Goal: Task Accomplishment & Management: Complete application form

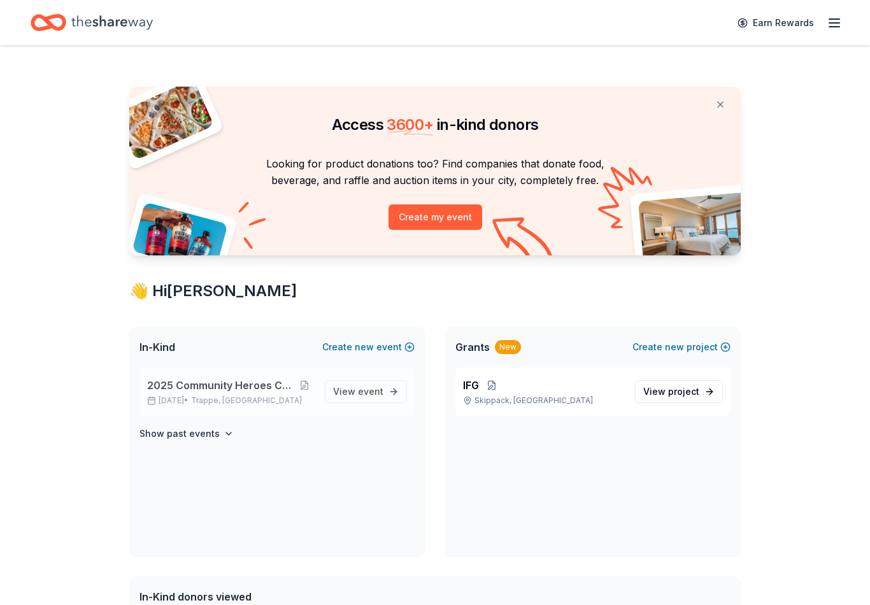
click at [236, 383] on span "2025 Community Heroes Celebration" at bounding box center [220, 385] width 147 height 15
click at [233, 404] on span "Trappe, PA" at bounding box center [246, 400] width 111 height 10
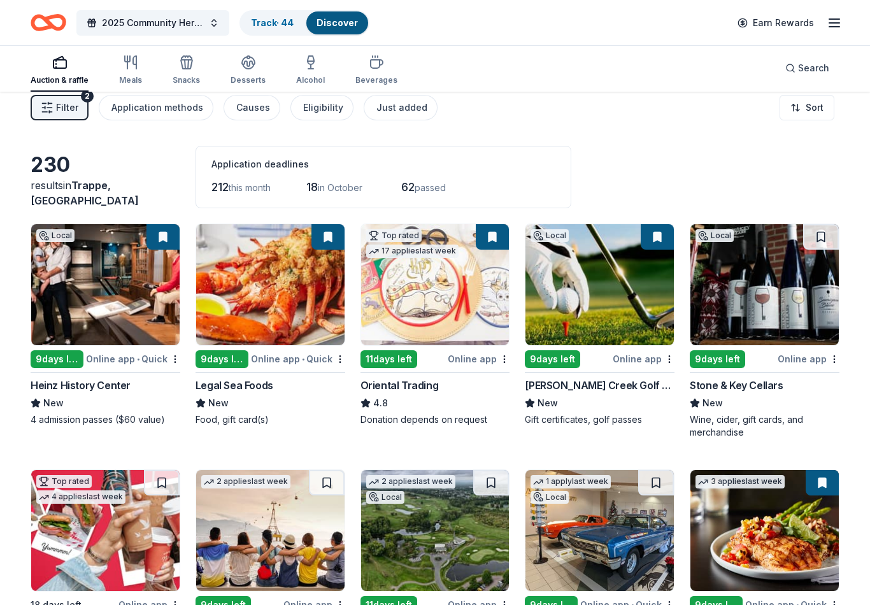
scroll to position [11, 0]
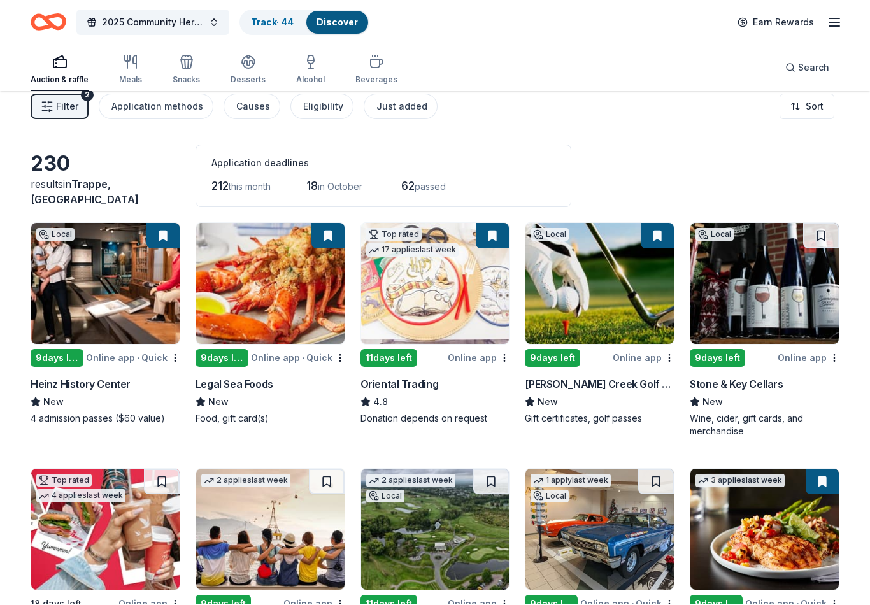
click at [67, 100] on span "Filter" at bounding box center [67, 106] width 22 height 15
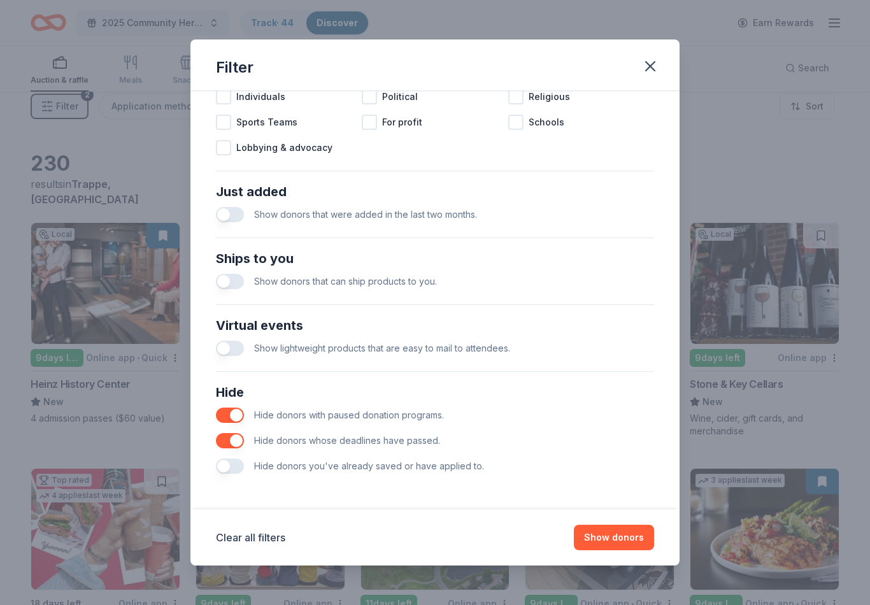
scroll to position [421, 0]
click at [266, 469] on span "Hide donors you've already saved or have applied to." at bounding box center [369, 465] width 230 height 11
drag, startPoint x: 223, startPoint y: 464, endPoint x: 223, endPoint y: 476, distance: 12.1
click at [223, 464] on button "button" at bounding box center [230, 465] width 28 height 15
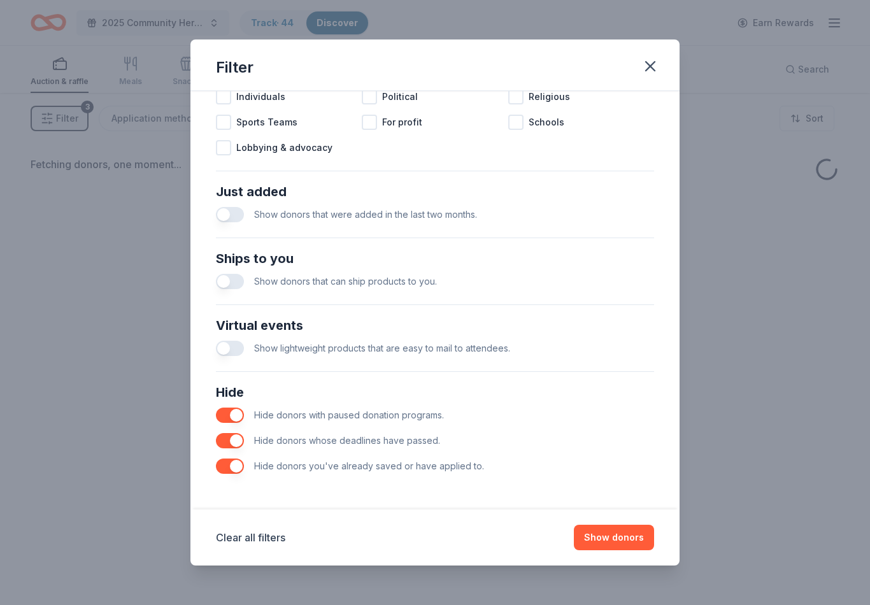
click at [605, 555] on div "Clear all filters Show donors" at bounding box center [434, 537] width 489 height 56
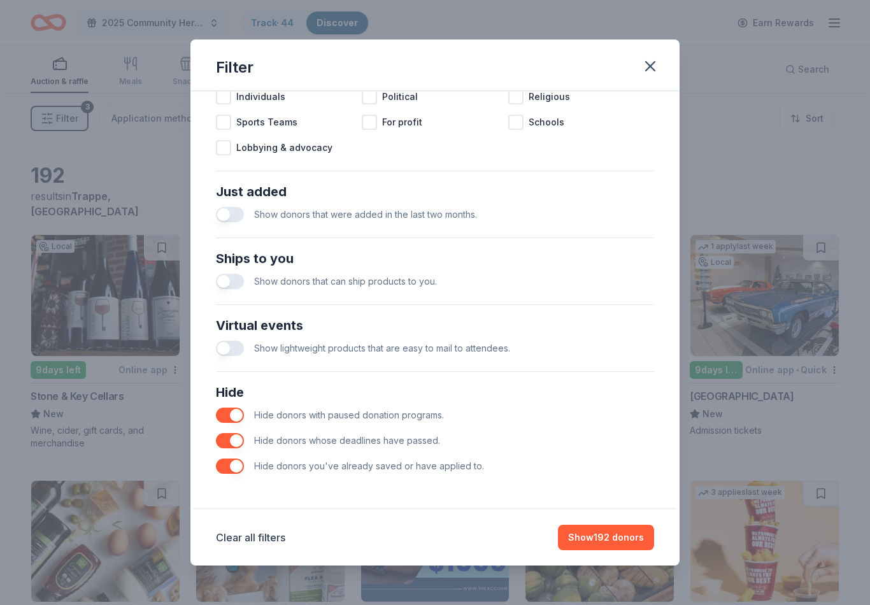
click at [605, 555] on div "Clear all filters Show 192 donors" at bounding box center [434, 537] width 489 height 56
click at [618, 549] on button "Show 192 donors" at bounding box center [606, 537] width 96 height 25
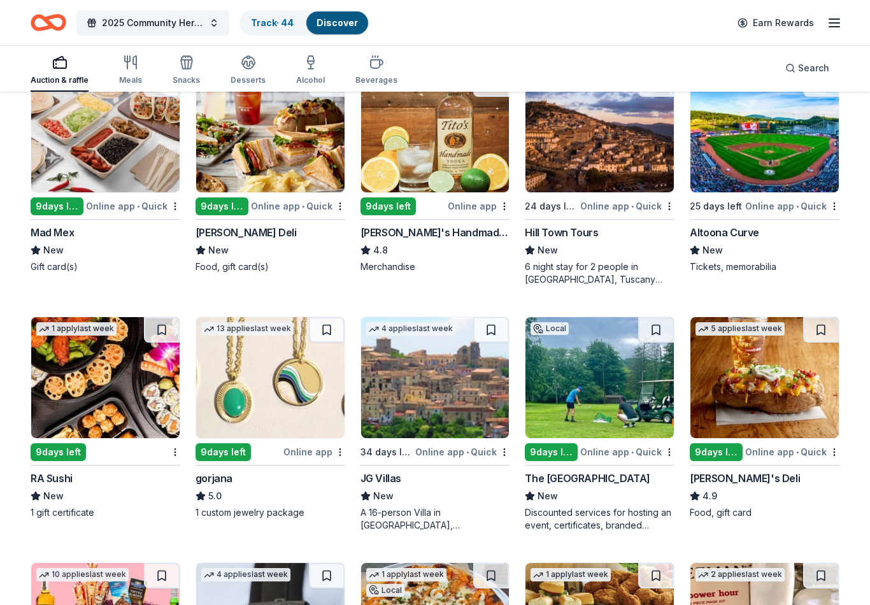
scroll to position [1147, 0]
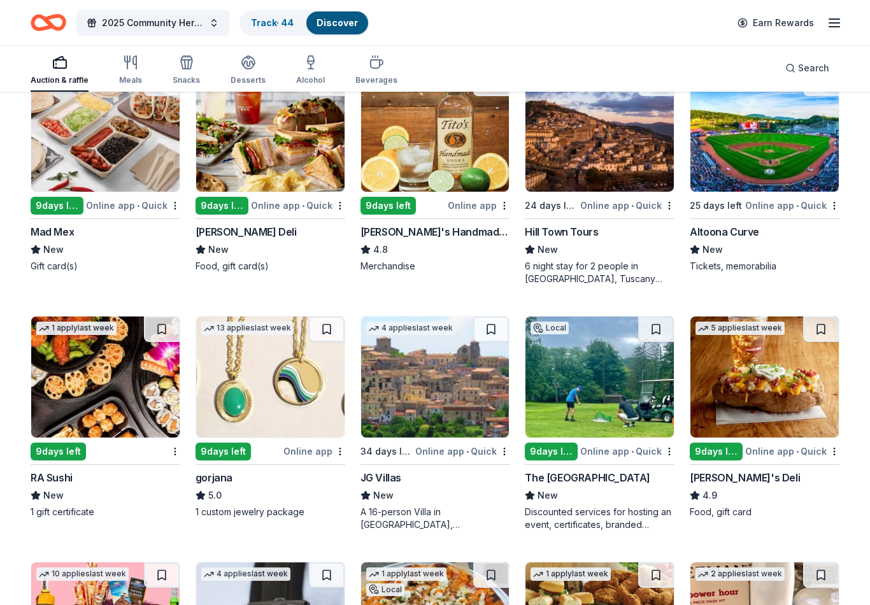
click at [47, 237] on div "Mad Mex" at bounding box center [52, 231] width 43 height 15
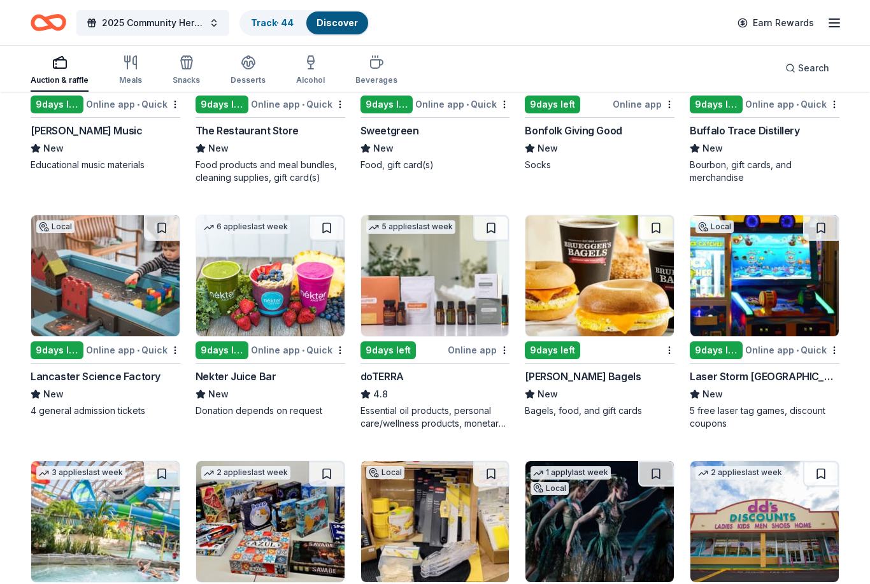
scroll to position [1981, 0]
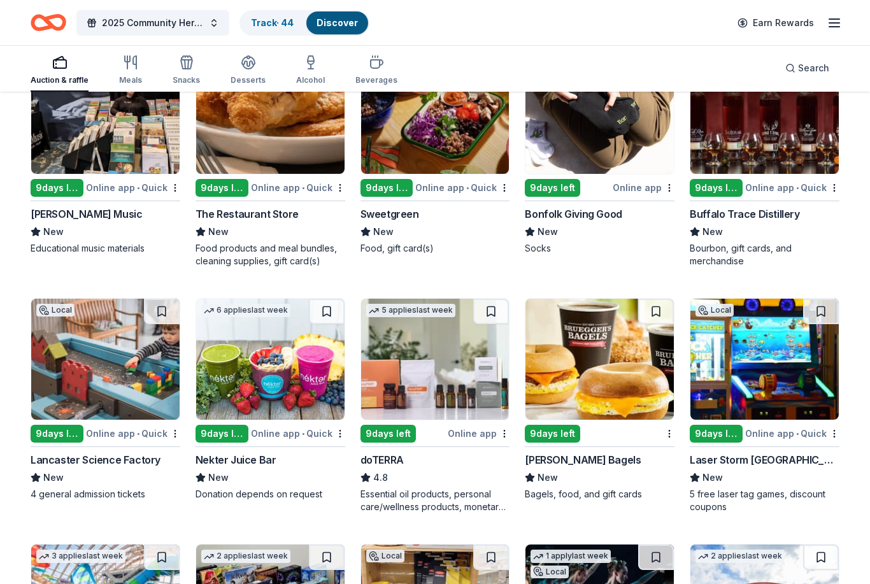
scroll to position [1900, 0]
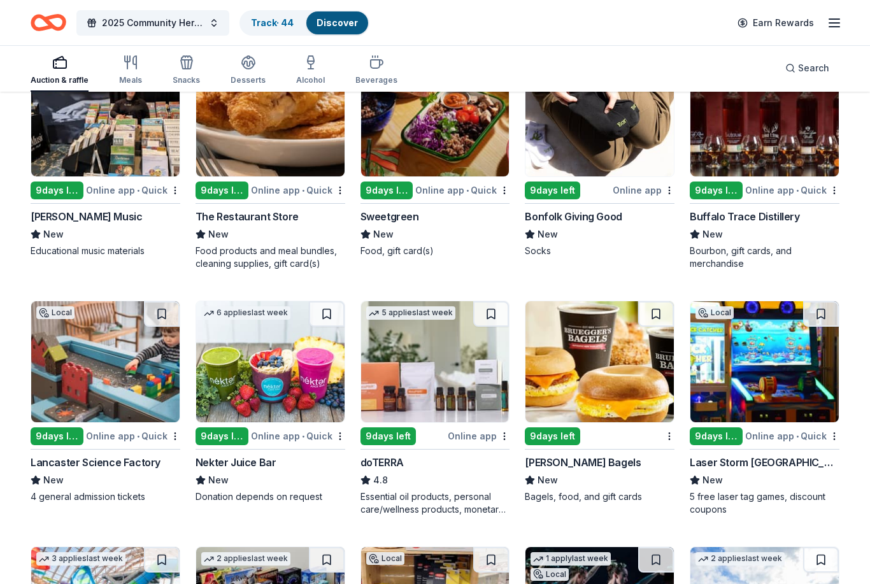
click at [275, 121] on img at bounding box center [270, 115] width 148 height 121
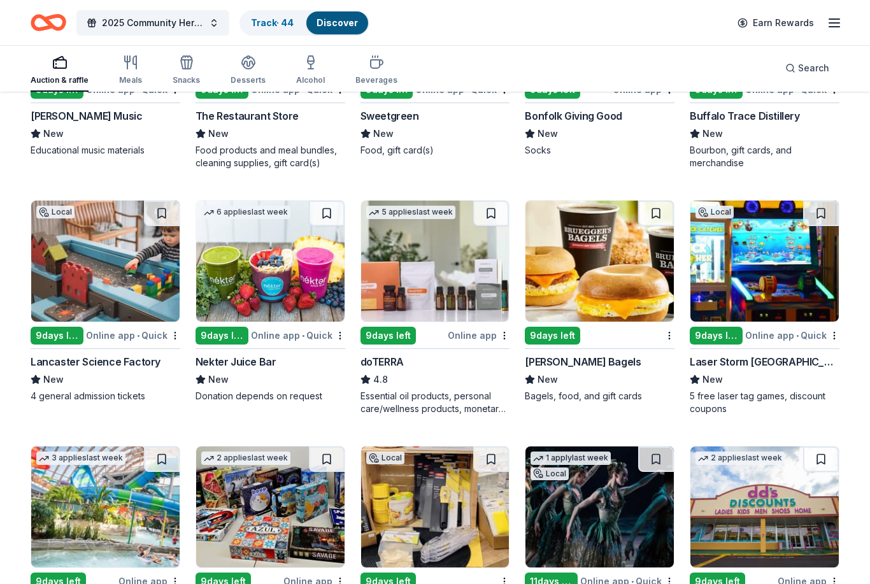
scroll to position [2036, 0]
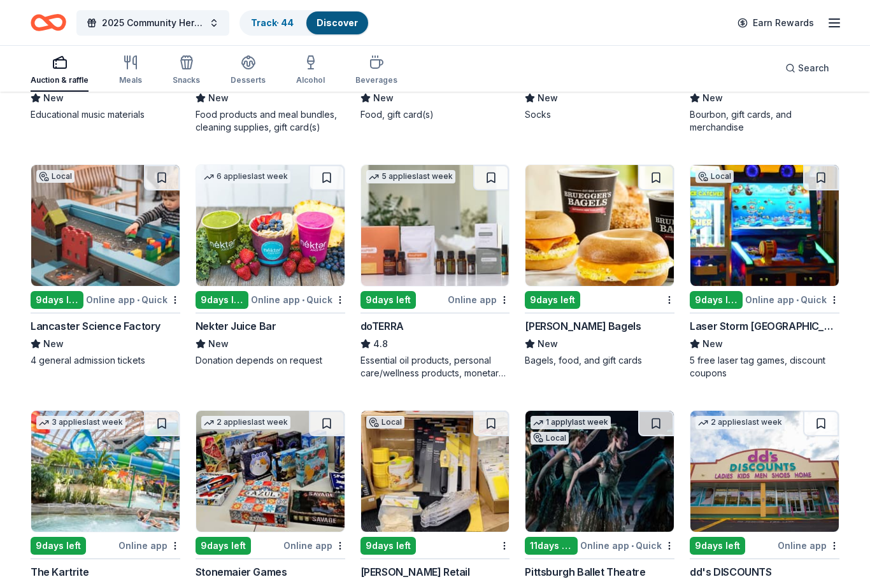
click at [103, 235] on img at bounding box center [105, 225] width 148 height 121
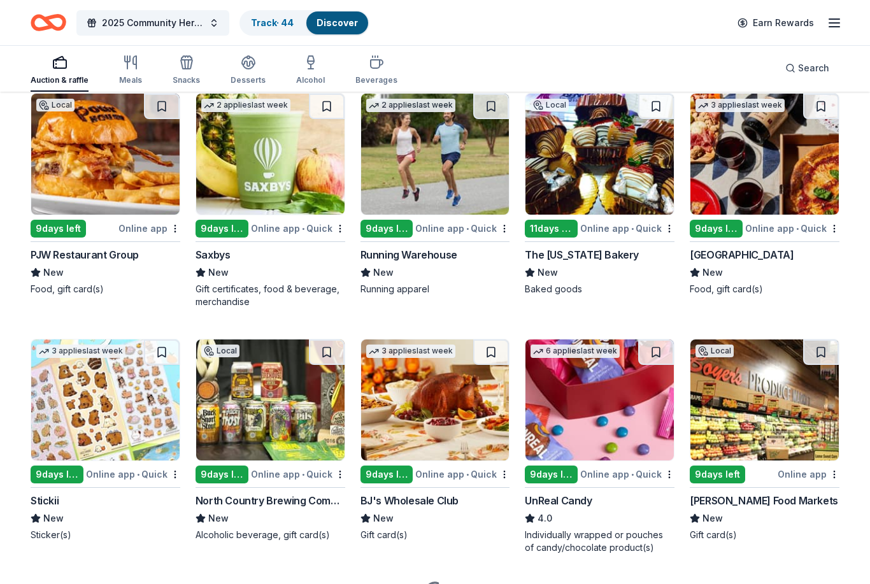
scroll to position [3094, 0]
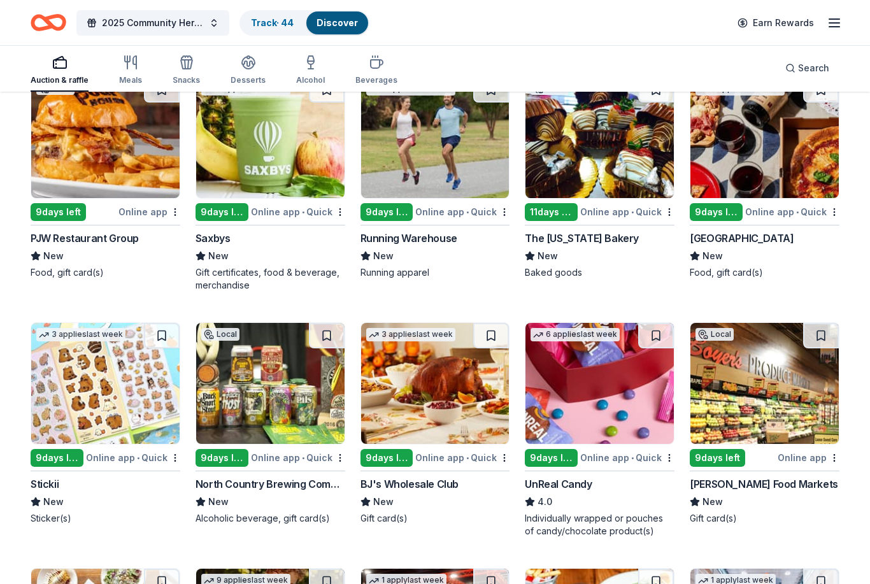
click at [602, 400] on img at bounding box center [599, 383] width 148 height 121
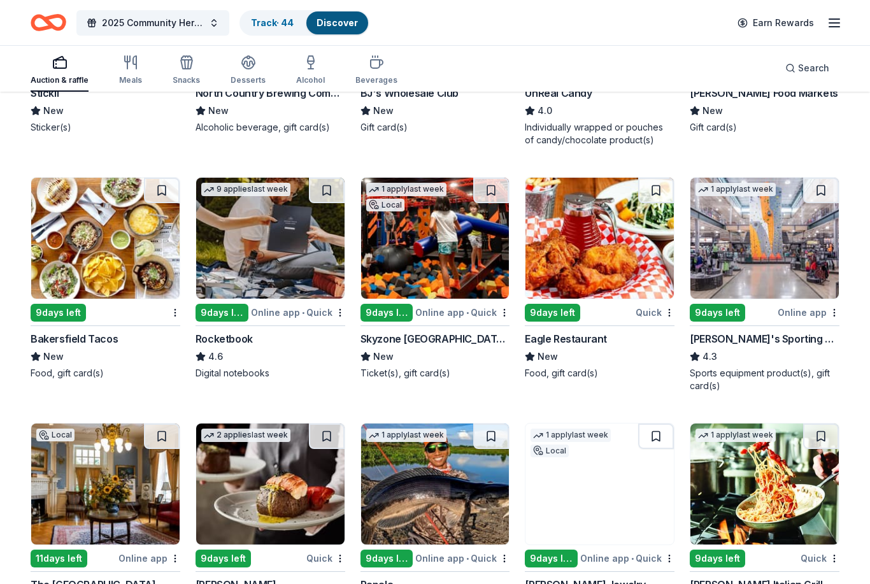
scroll to position [3486, 0]
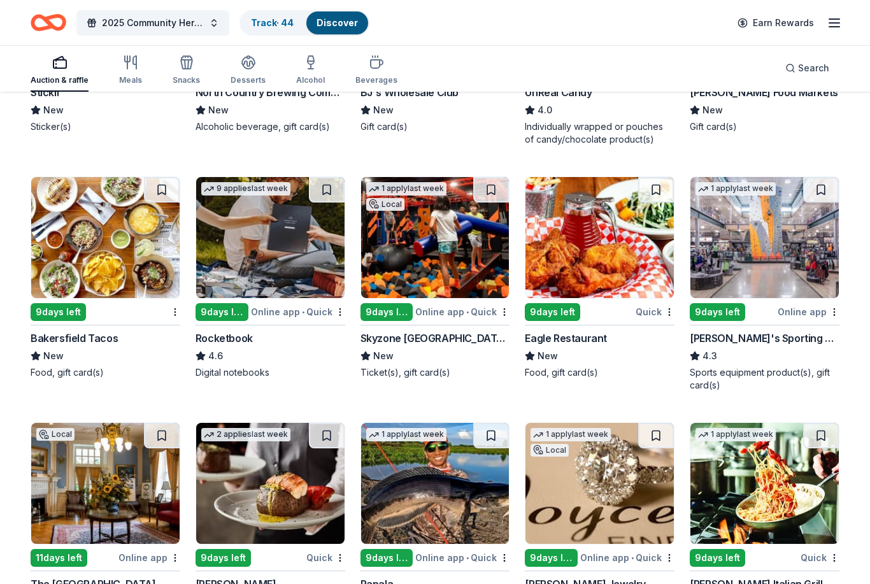
click at [458, 264] on img at bounding box center [435, 237] width 148 height 121
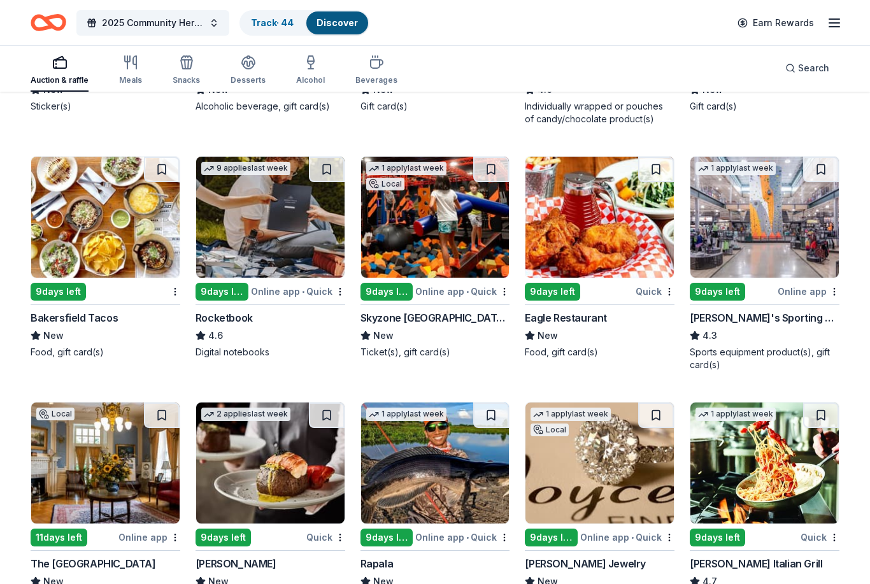
scroll to position [3480, 0]
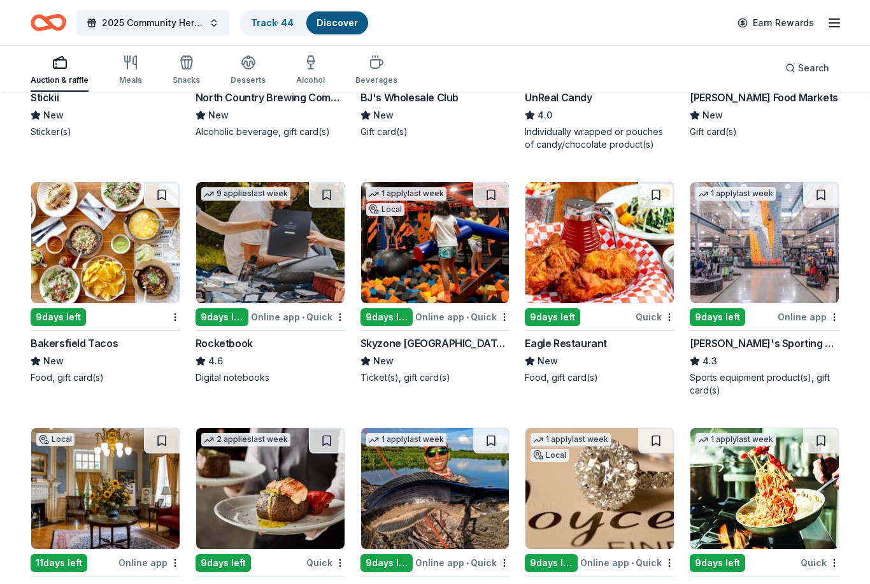
click at [106, 254] on img at bounding box center [105, 242] width 148 height 121
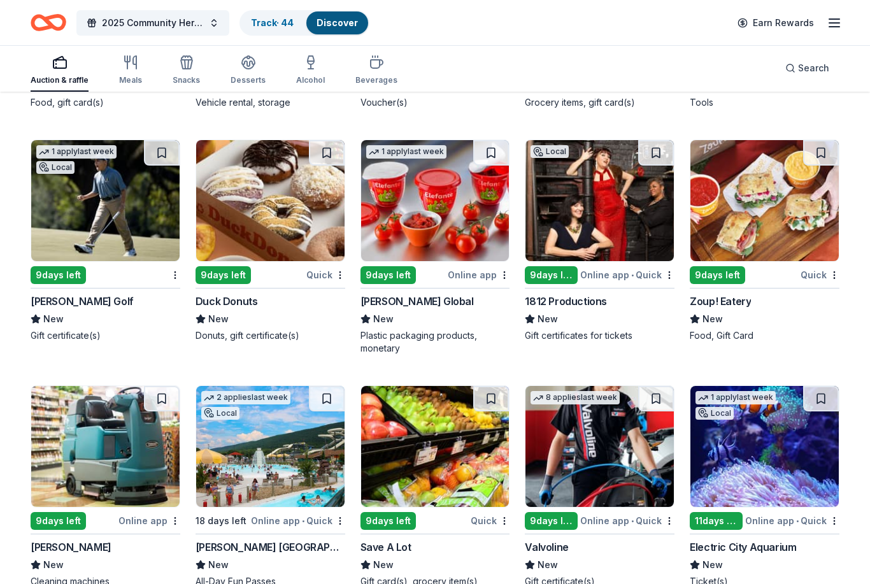
scroll to position [4468, 0]
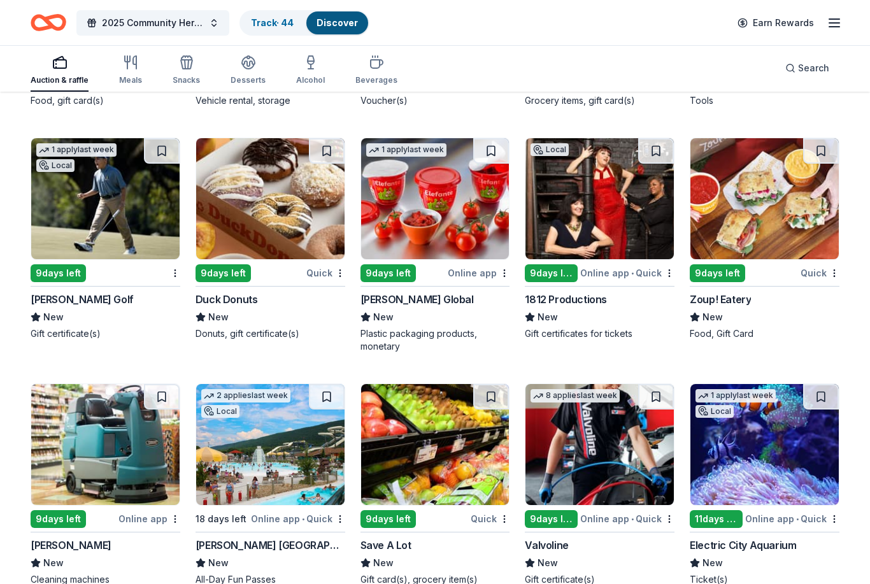
click at [299, 218] on img at bounding box center [270, 199] width 148 height 121
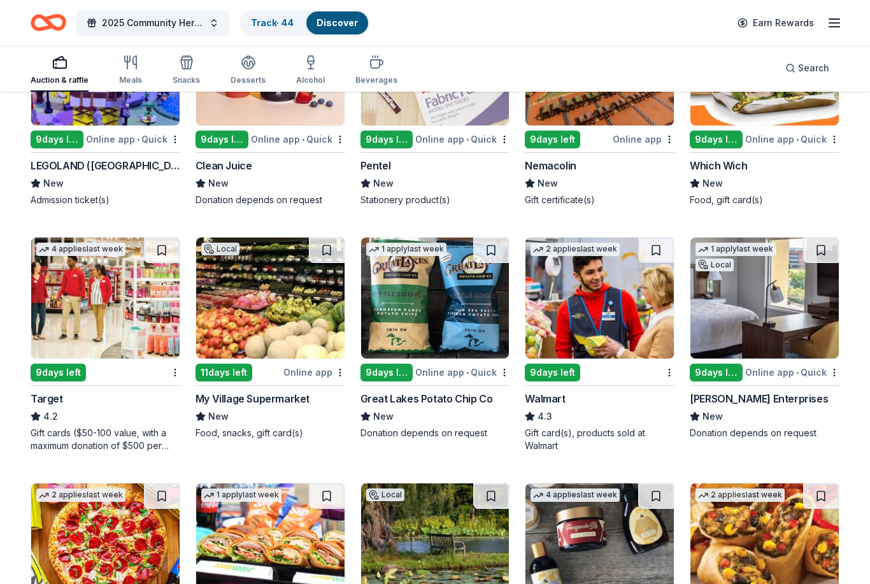
scroll to position [5329, 0]
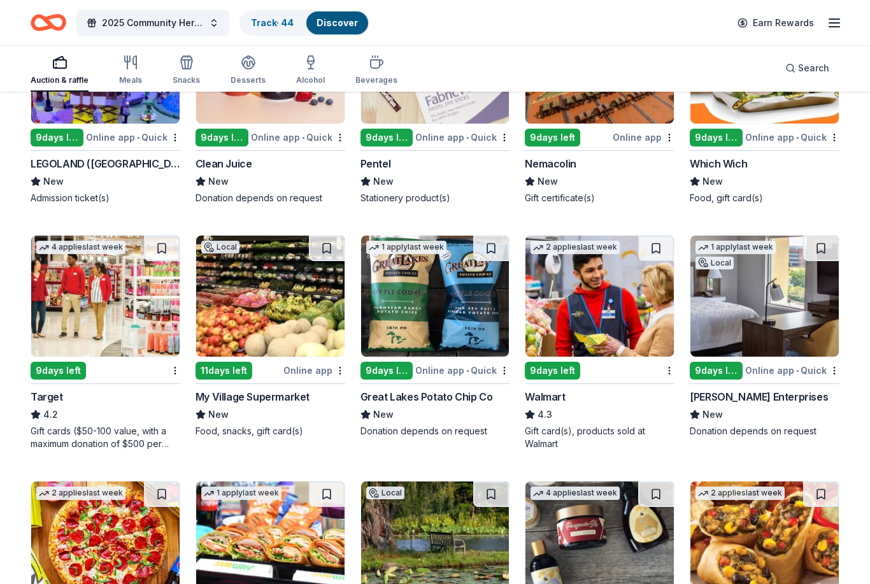
click at [593, 293] on img at bounding box center [599, 296] width 148 height 121
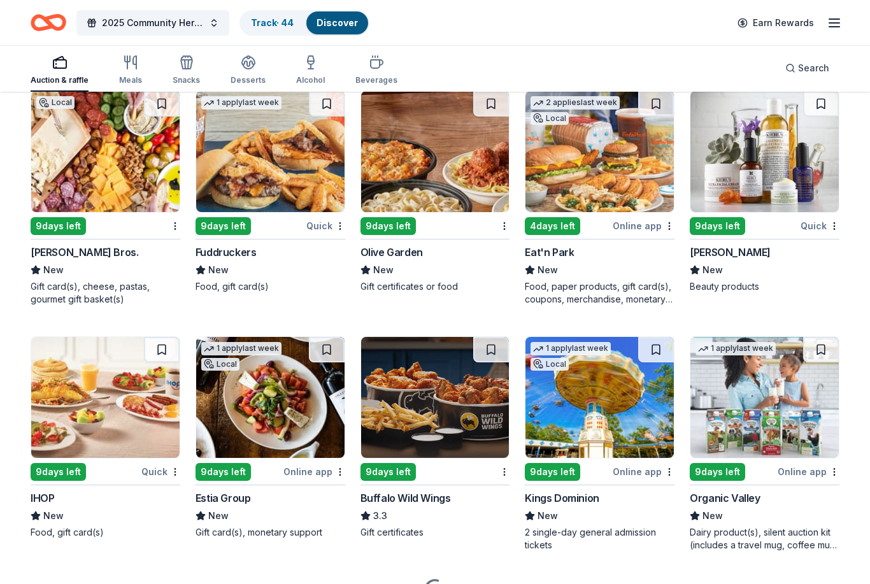
scroll to position [5994, 0]
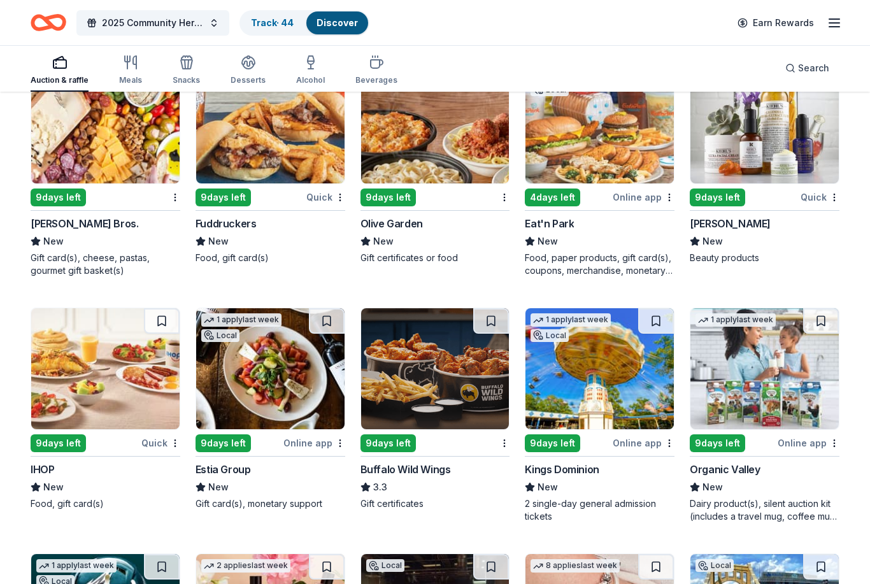
click at [282, 128] on img at bounding box center [270, 122] width 148 height 121
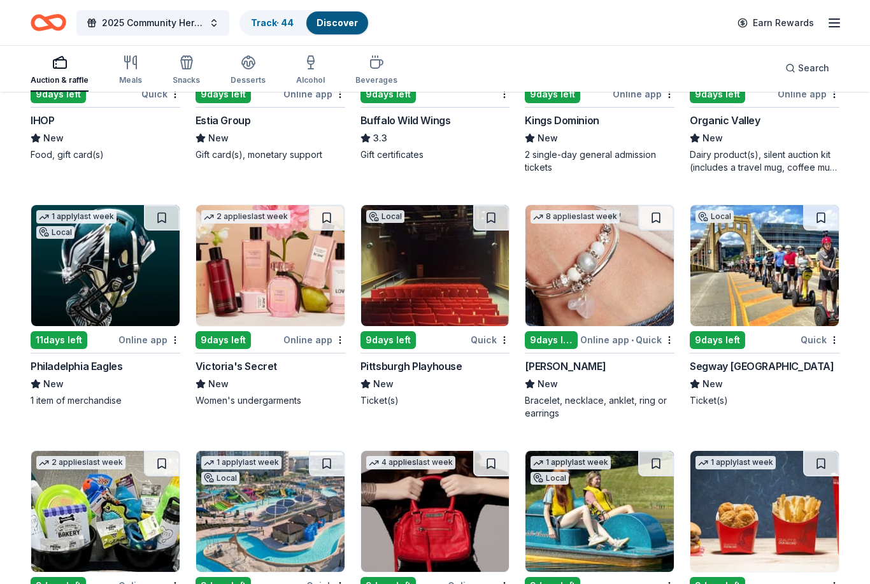
scroll to position [6353, 0]
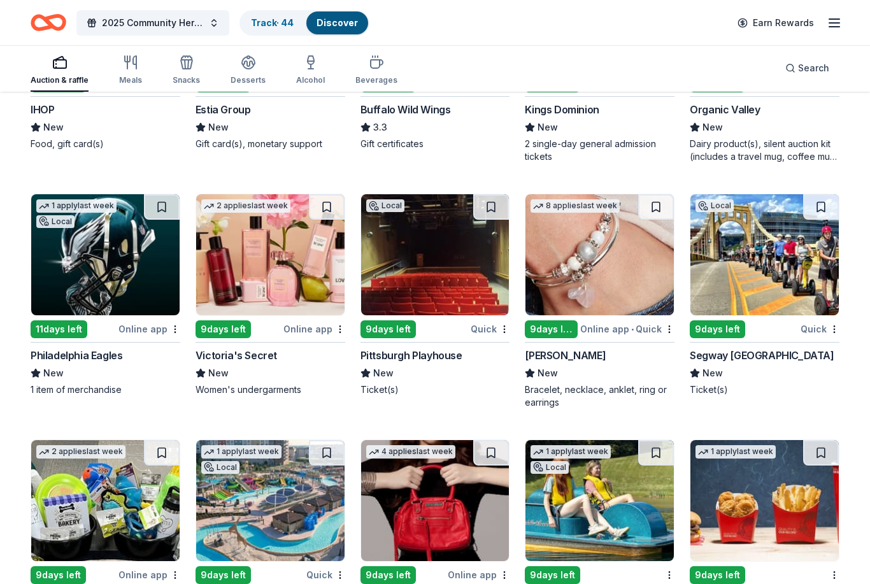
click at [122, 282] on img at bounding box center [105, 255] width 148 height 121
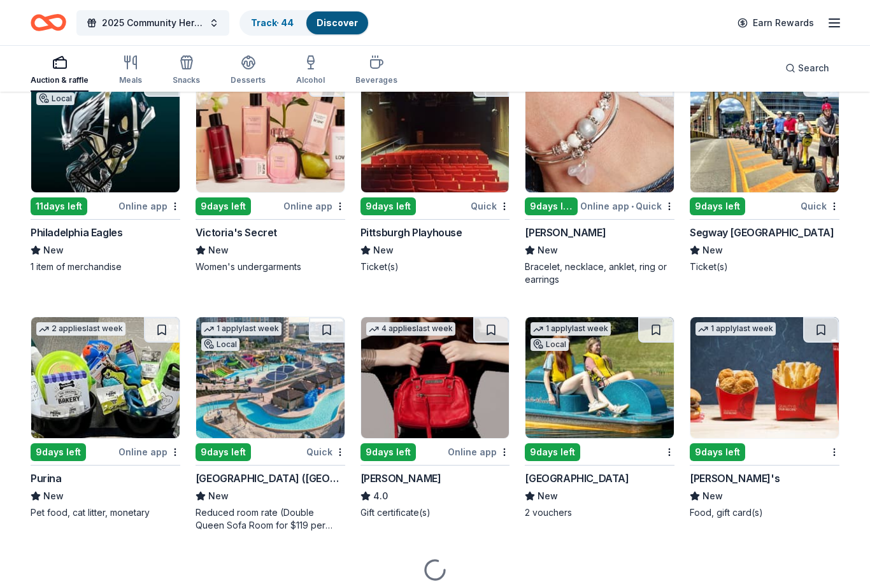
scroll to position [6485, 0]
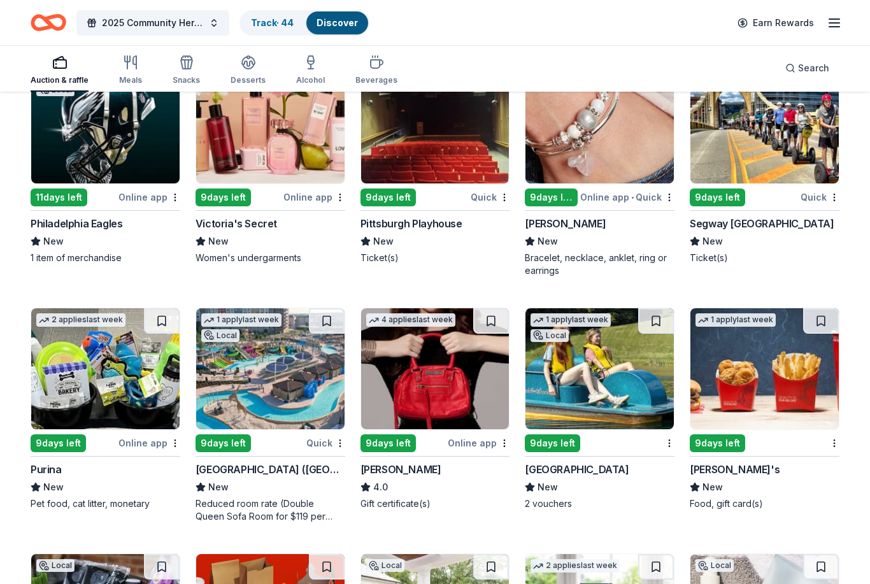
click at [234, 381] on img at bounding box center [270, 368] width 148 height 121
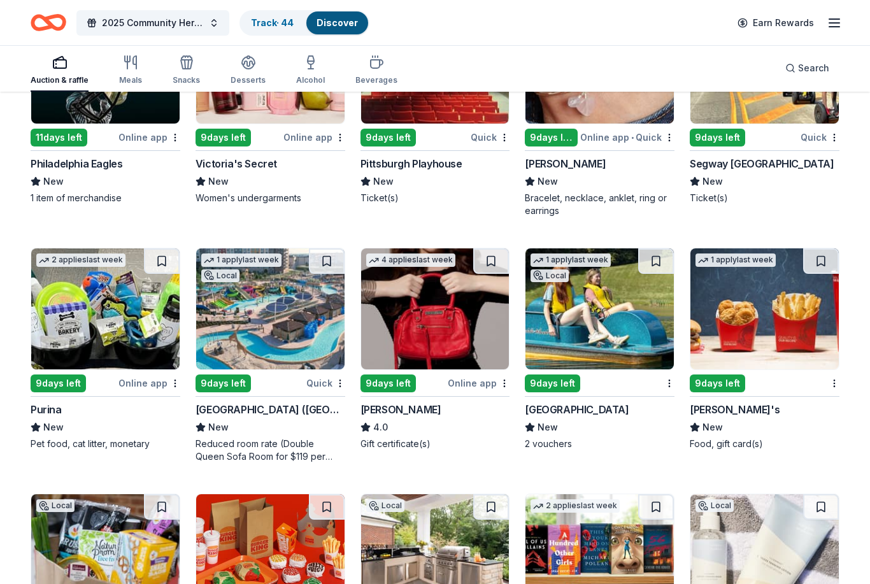
scroll to position [6549, 0]
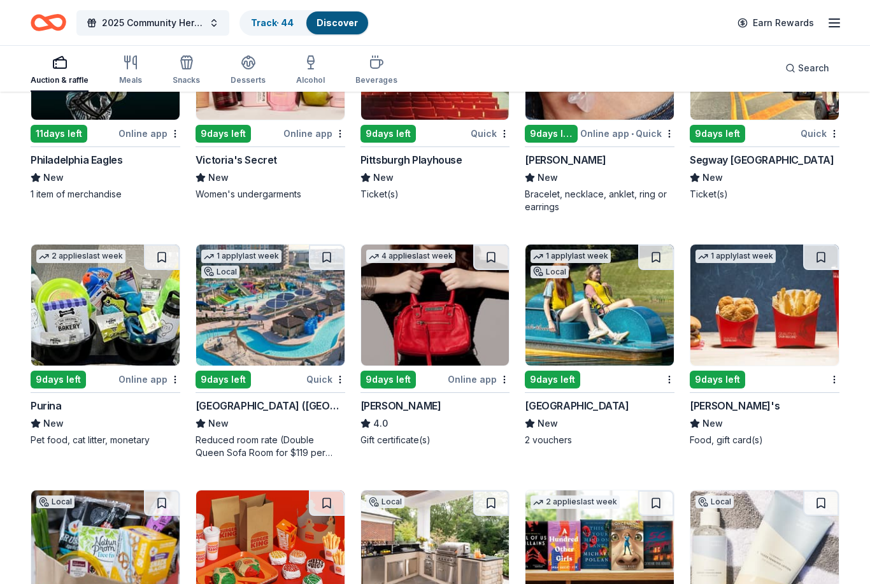
click at [795, 323] on img at bounding box center [764, 304] width 148 height 121
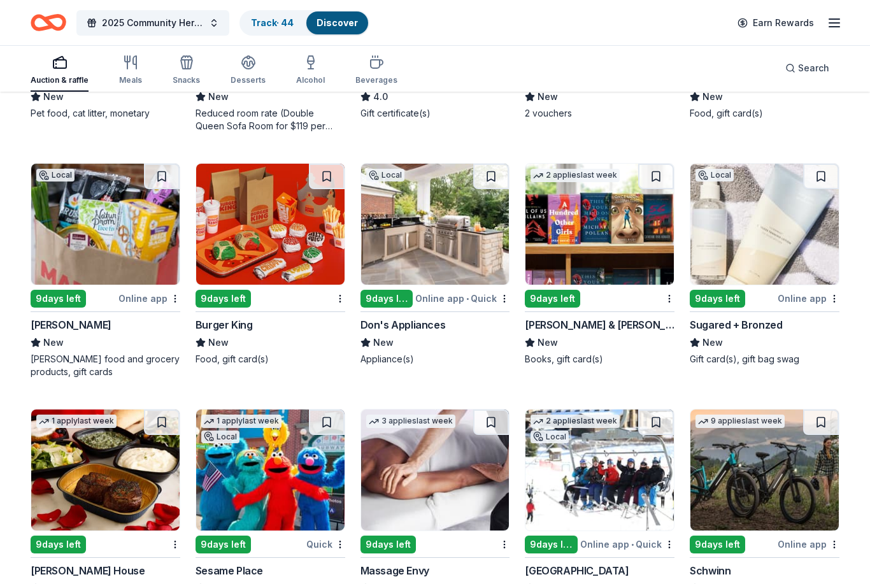
scroll to position [6876, 0]
click at [280, 504] on img at bounding box center [270, 469] width 148 height 121
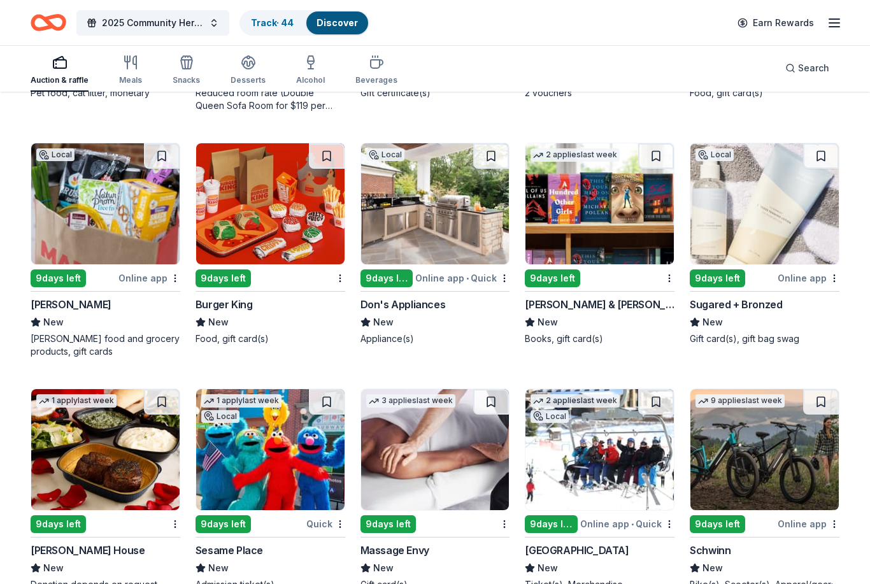
click at [647, 254] on img at bounding box center [599, 203] width 148 height 121
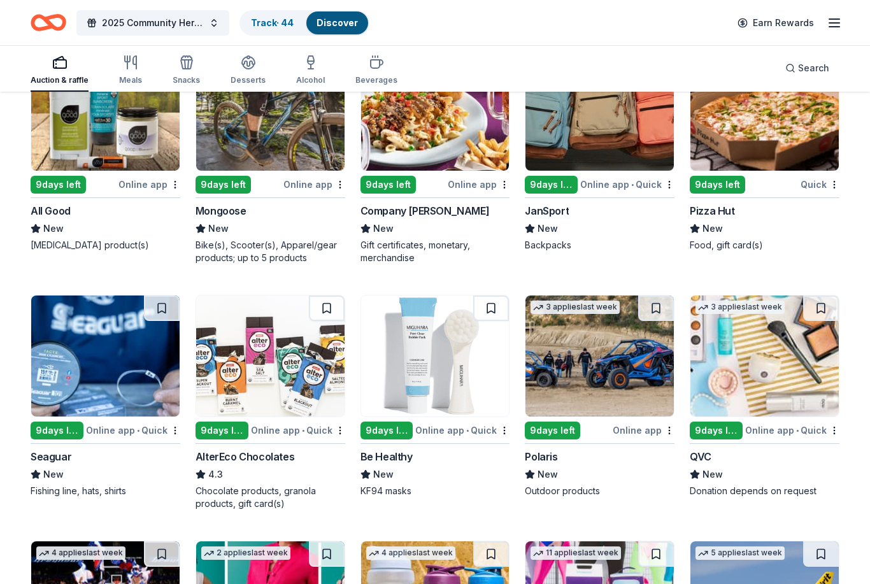
scroll to position [7482, 0]
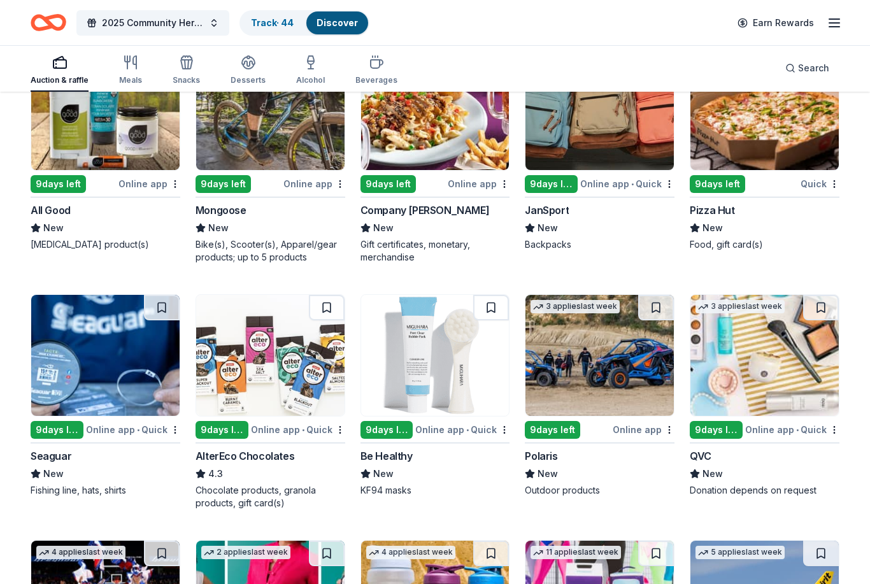
click at [633, 117] on img at bounding box center [599, 109] width 148 height 121
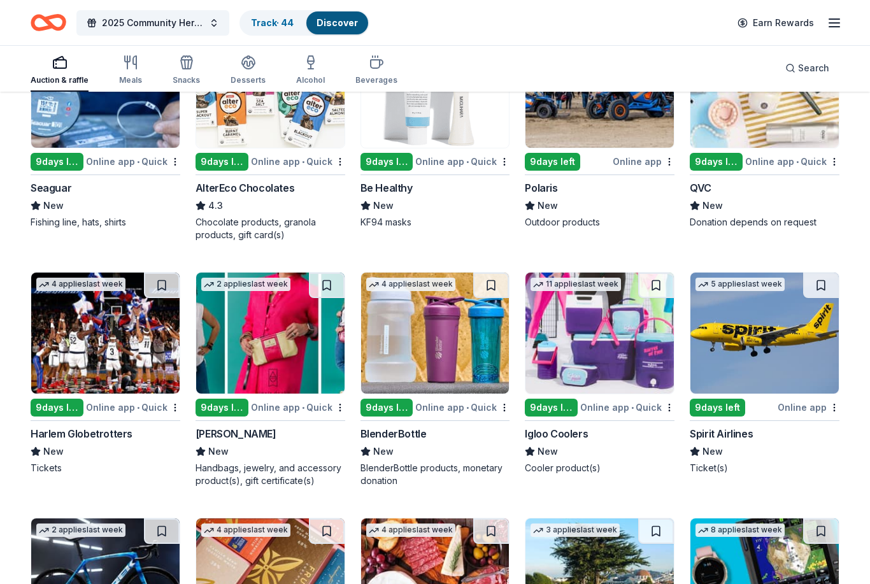
scroll to position [7750, 0]
click at [597, 339] on img at bounding box center [599, 332] width 148 height 121
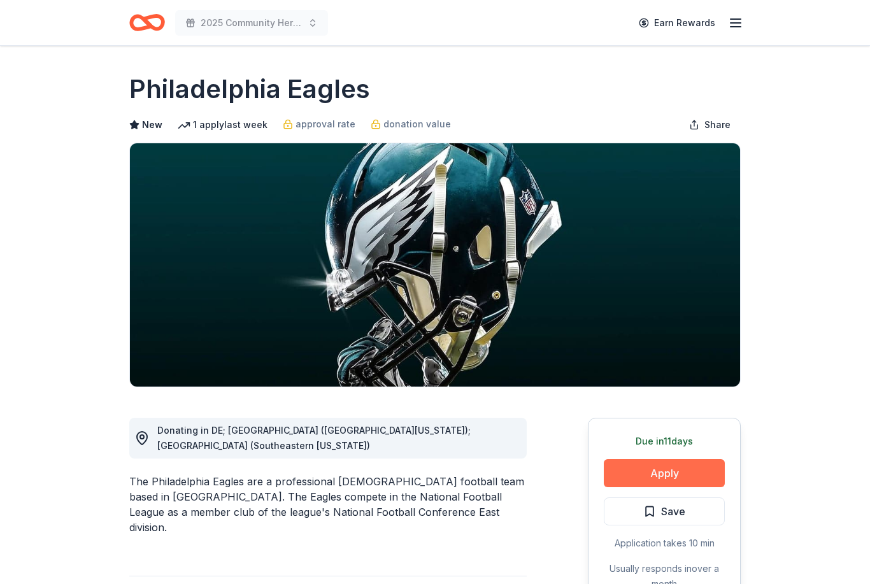
click at [690, 470] on button "Apply" at bounding box center [664, 473] width 121 height 28
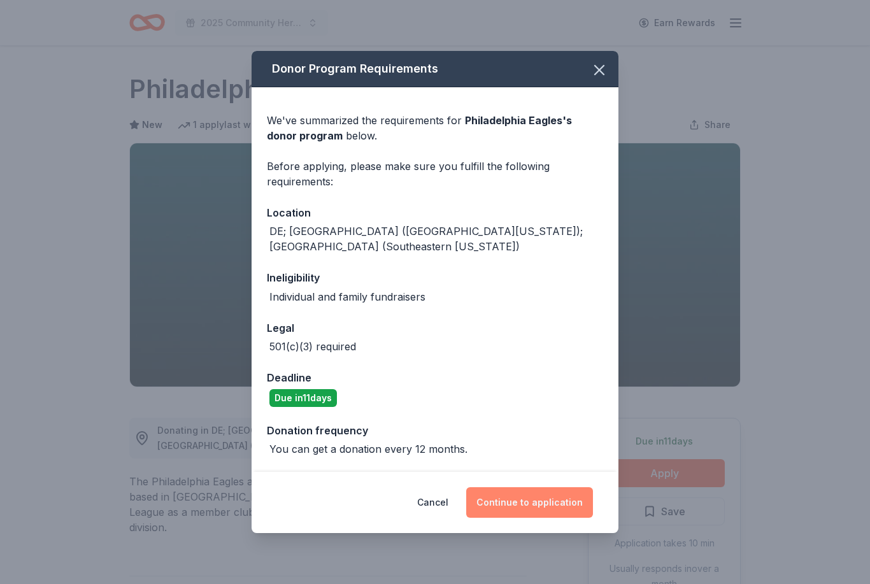
click at [538, 502] on button "Continue to application" at bounding box center [529, 502] width 127 height 31
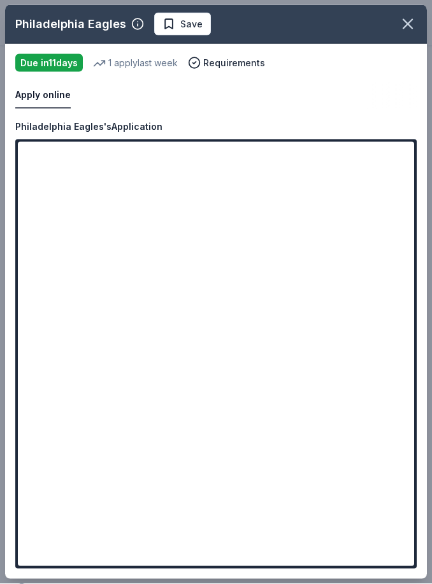
scroll to position [376, 0]
click at [190, 28] on span "Save" at bounding box center [191, 24] width 22 height 15
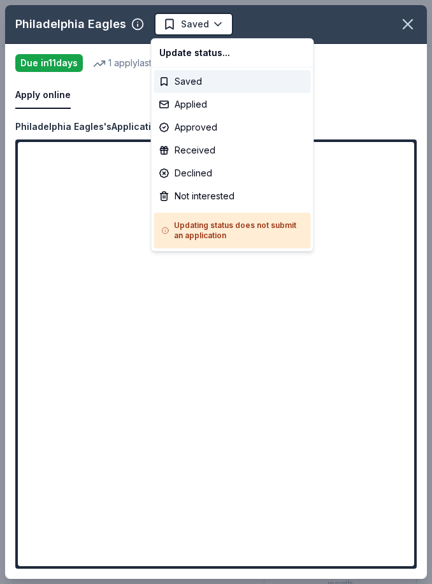
scroll to position [0, 0]
click at [203, 104] on div "Applied" at bounding box center [232, 104] width 157 height 23
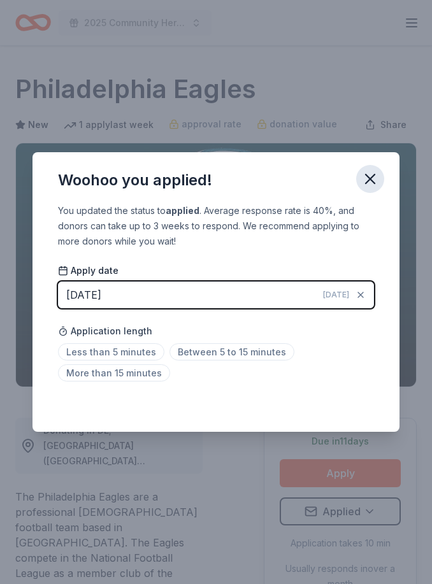
click at [371, 183] on icon "button" at bounding box center [370, 179] width 18 height 18
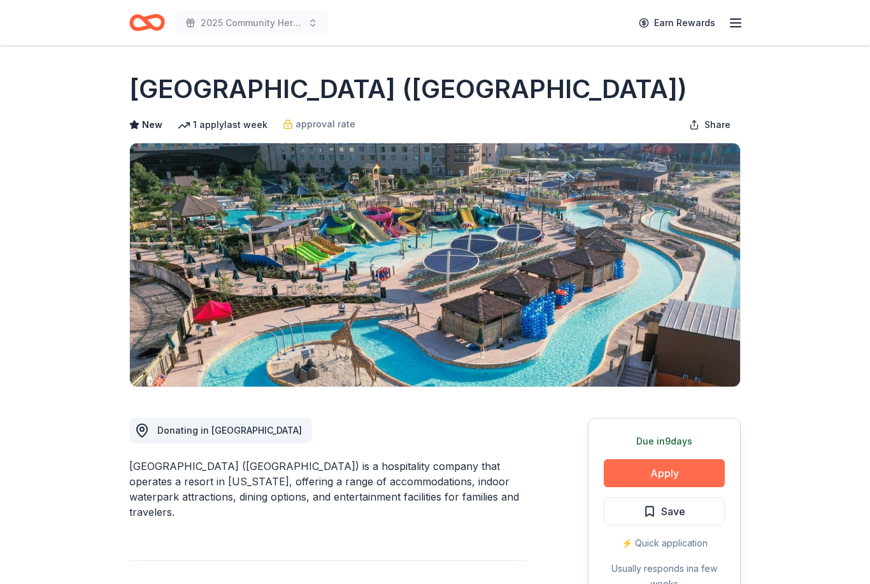
click at [661, 465] on button "Apply" at bounding box center [664, 473] width 121 height 28
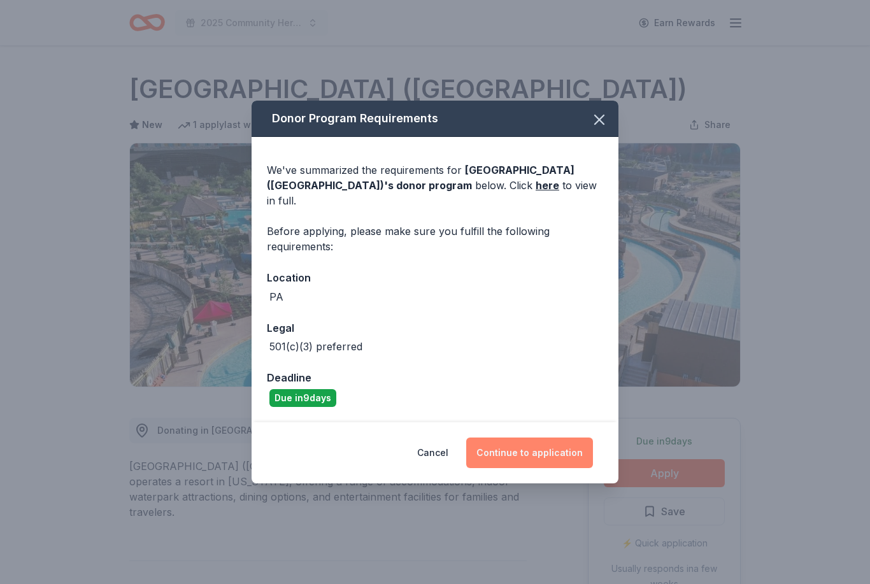
click at [573, 453] on button "Continue to application" at bounding box center [529, 452] width 127 height 31
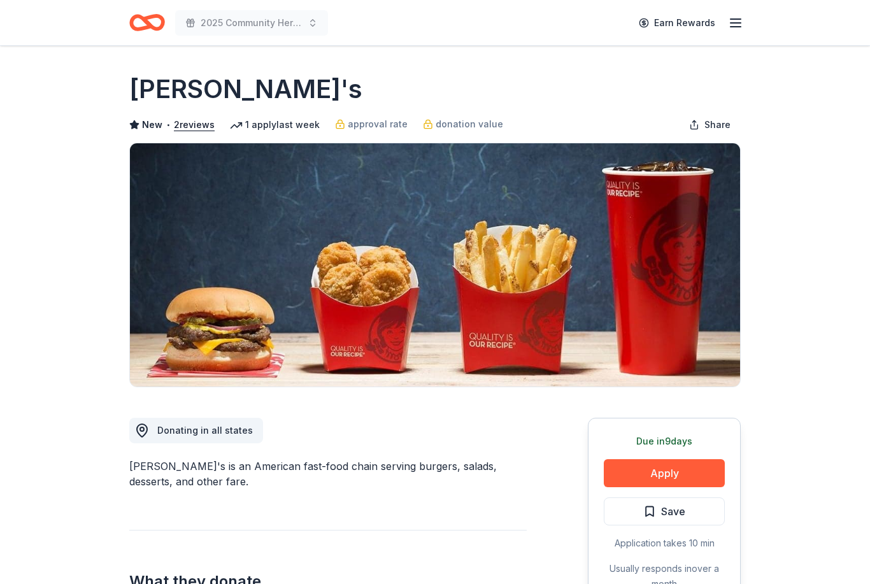
scroll to position [55, 0]
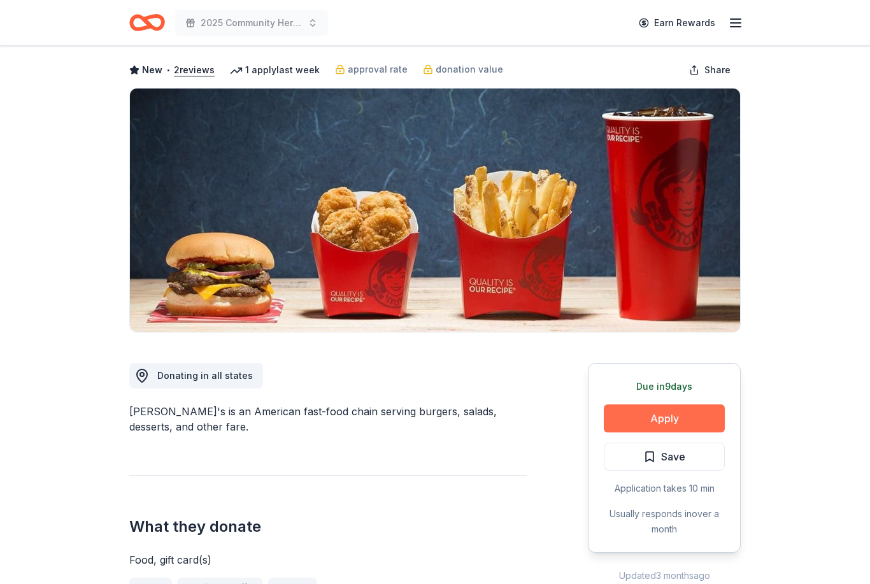
click at [710, 425] on button "Apply" at bounding box center [664, 418] width 121 height 28
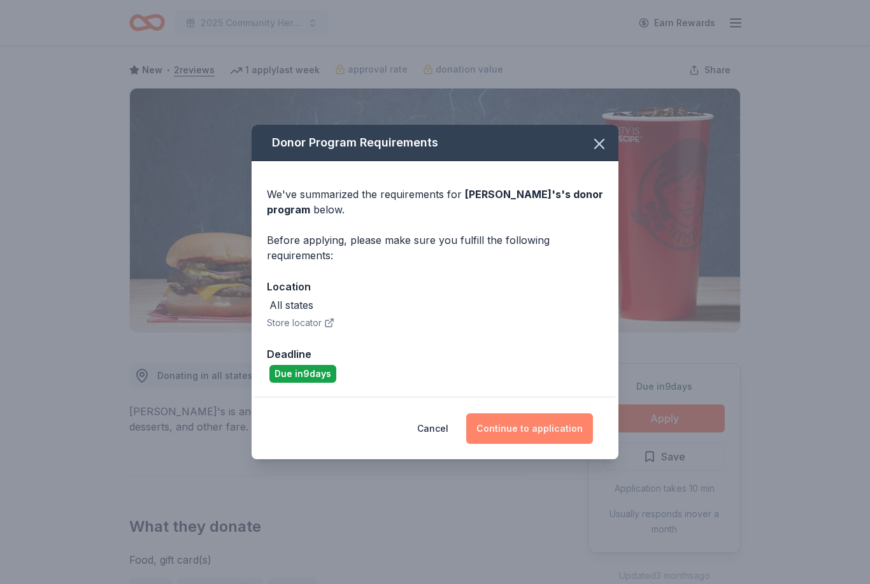
click at [537, 434] on button "Continue to application" at bounding box center [529, 428] width 127 height 31
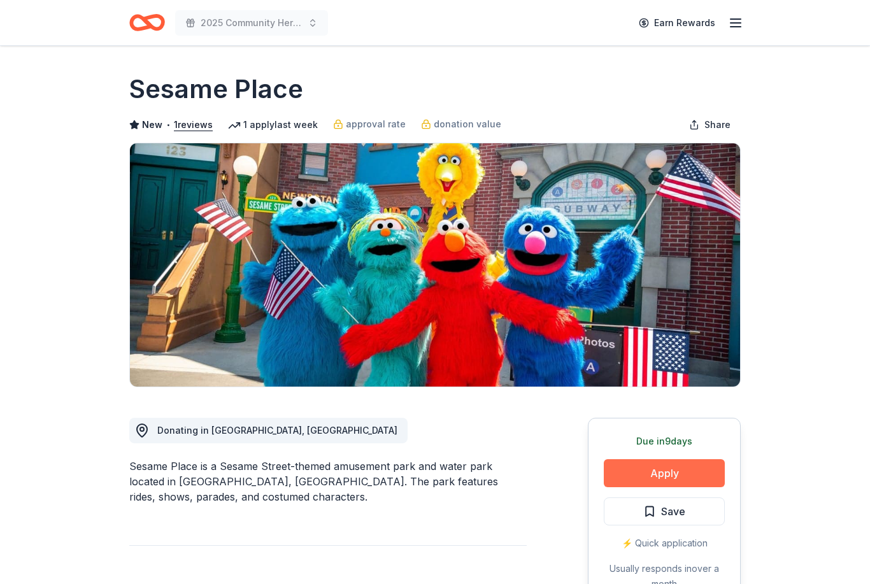
click at [667, 478] on button "Apply" at bounding box center [664, 473] width 121 height 28
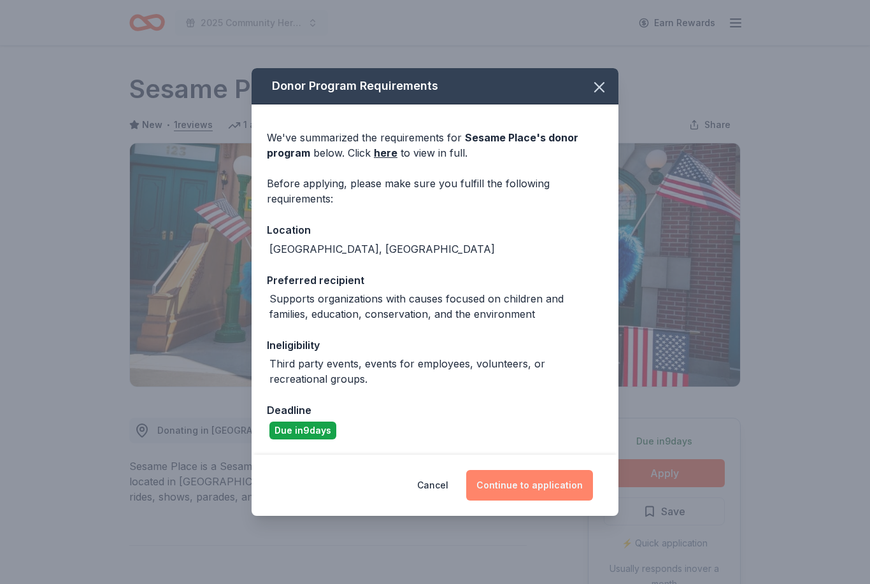
click at [528, 487] on button "Continue to application" at bounding box center [529, 485] width 127 height 31
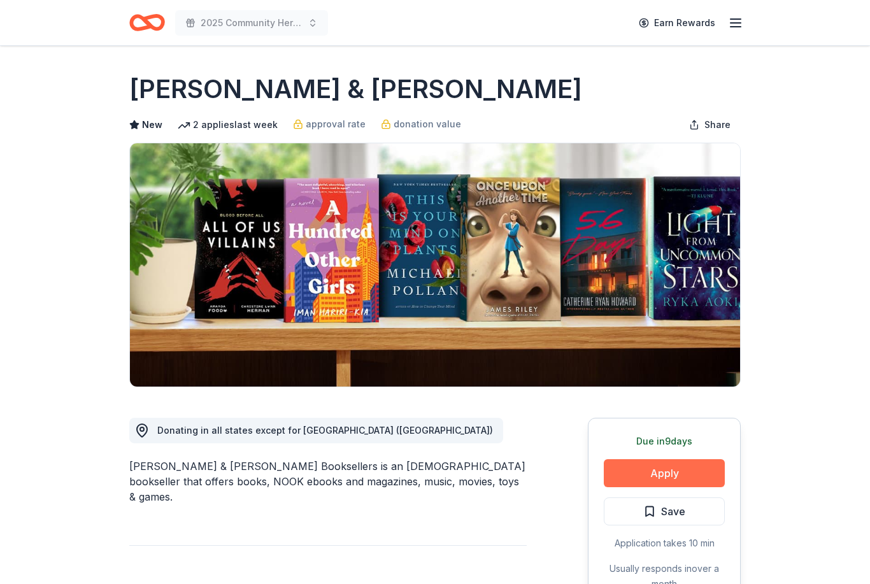
click at [680, 481] on button "Apply" at bounding box center [664, 473] width 121 height 28
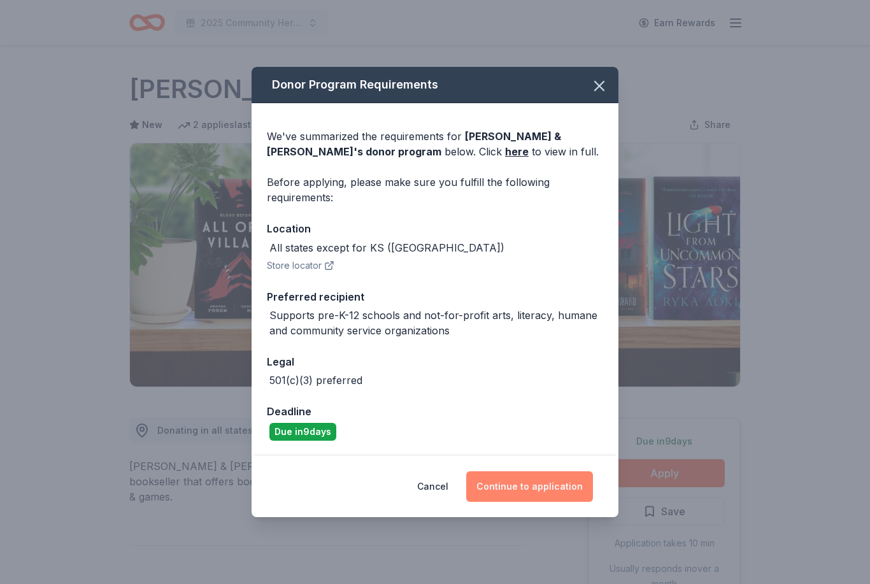
click at [569, 480] on button "Continue to application" at bounding box center [529, 486] width 127 height 31
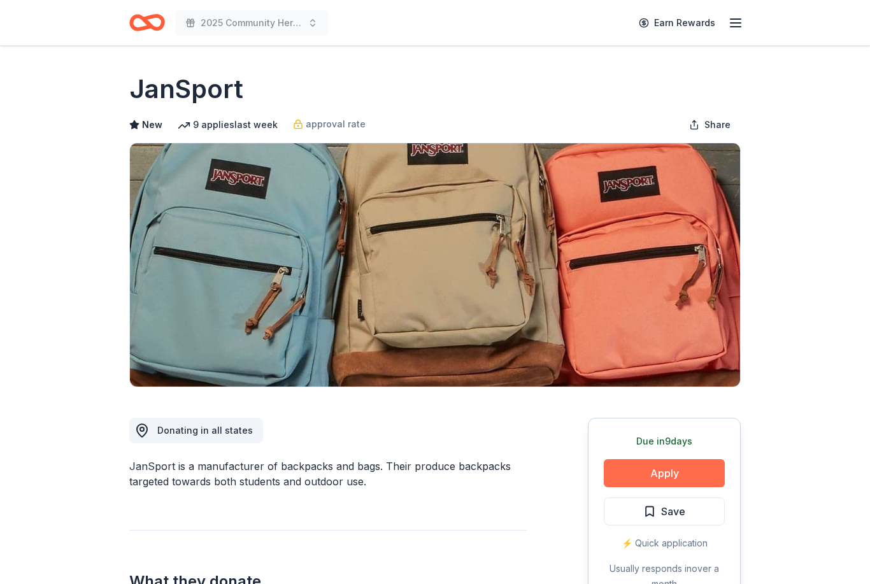
click at [674, 469] on button "Apply" at bounding box center [664, 473] width 121 height 28
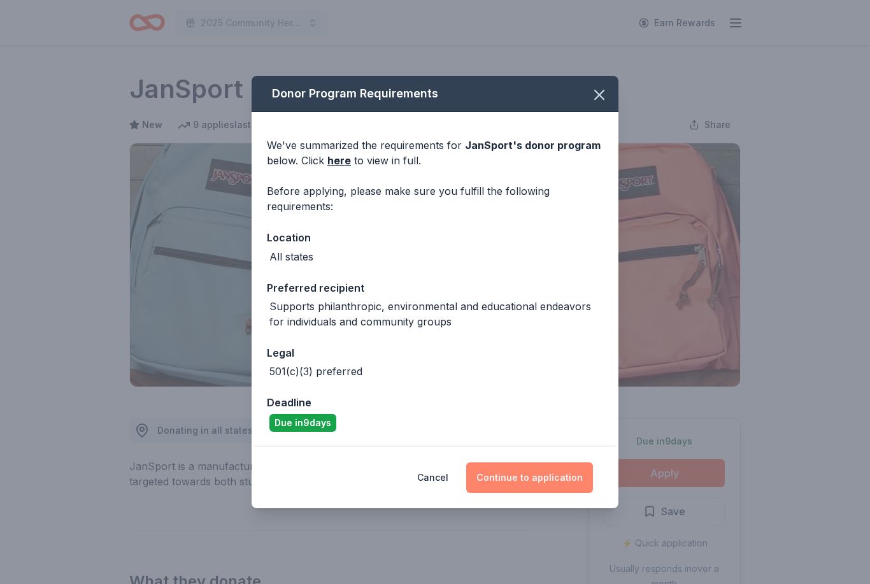
click at [558, 477] on button "Continue to application" at bounding box center [529, 477] width 127 height 31
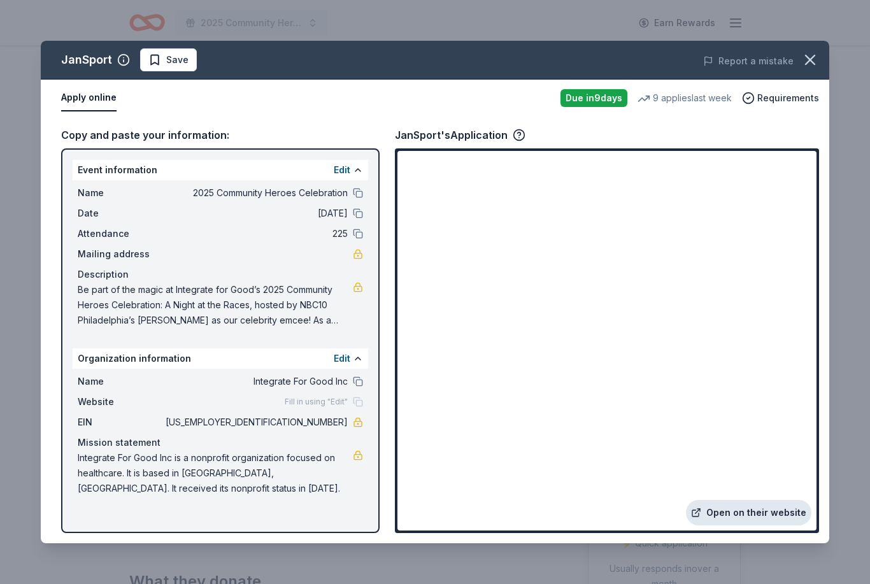
click at [769, 508] on link "Open on their website" at bounding box center [748, 512] width 125 height 25
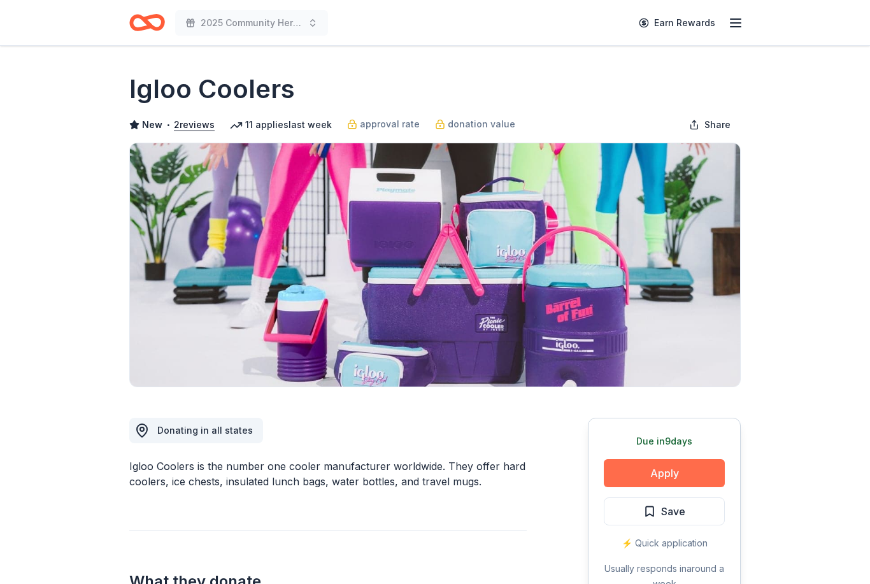
click at [677, 469] on button "Apply" at bounding box center [664, 473] width 121 height 28
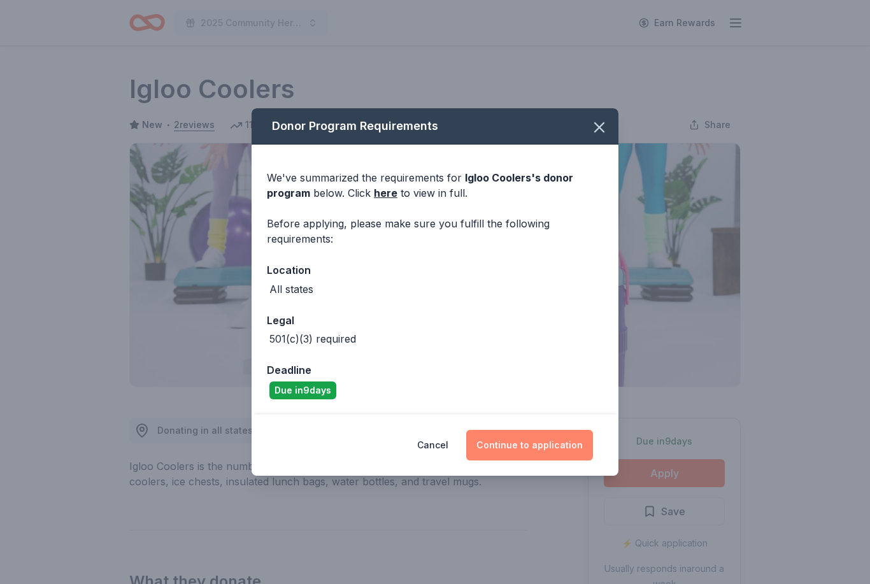
click at [542, 439] on button "Continue to application" at bounding box center [529, 445] width 127 height 31
